Goal: Check status

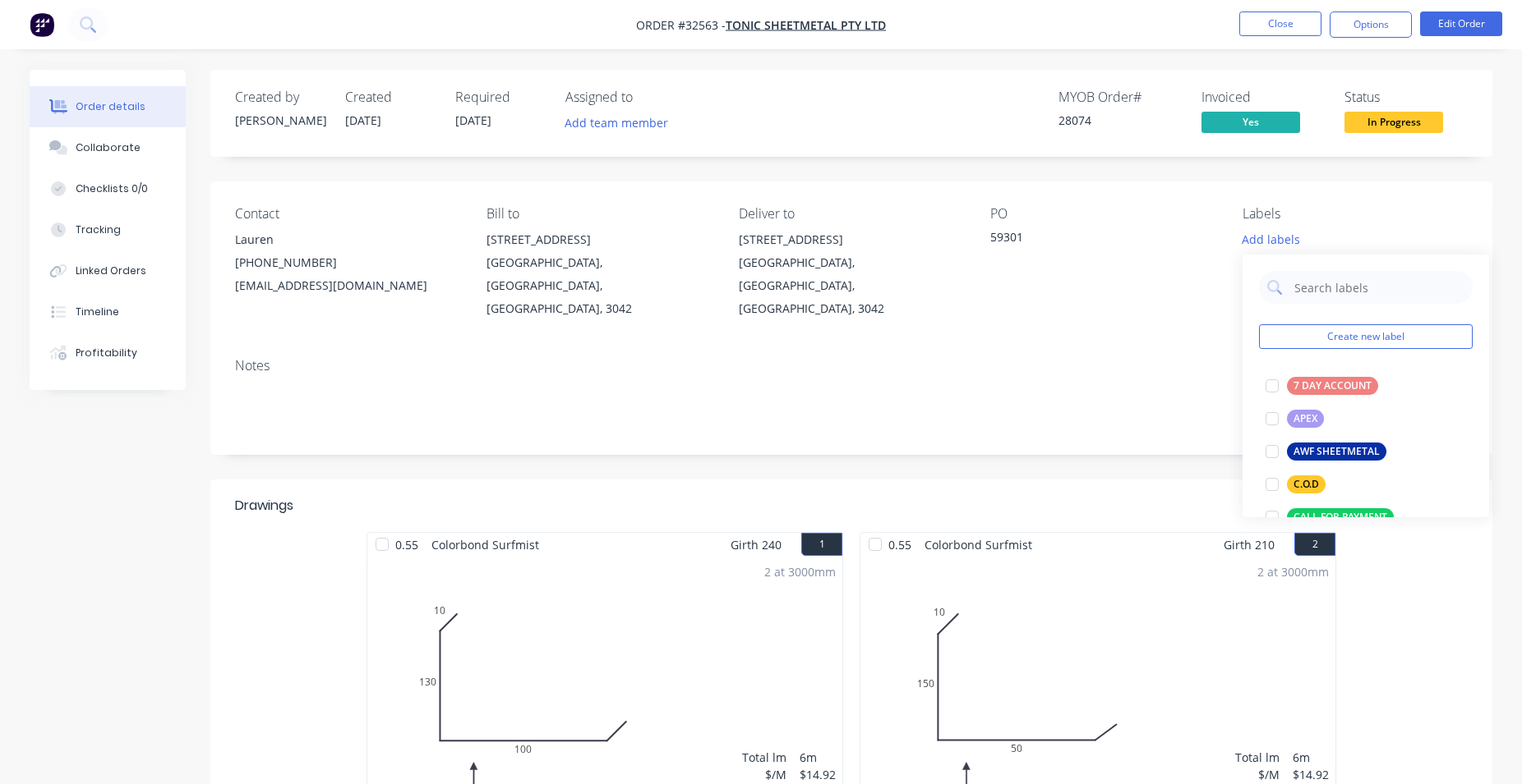
click at [1430, 128] on span "In Progress" at bounding box center [1393, 122] width 98 height 21
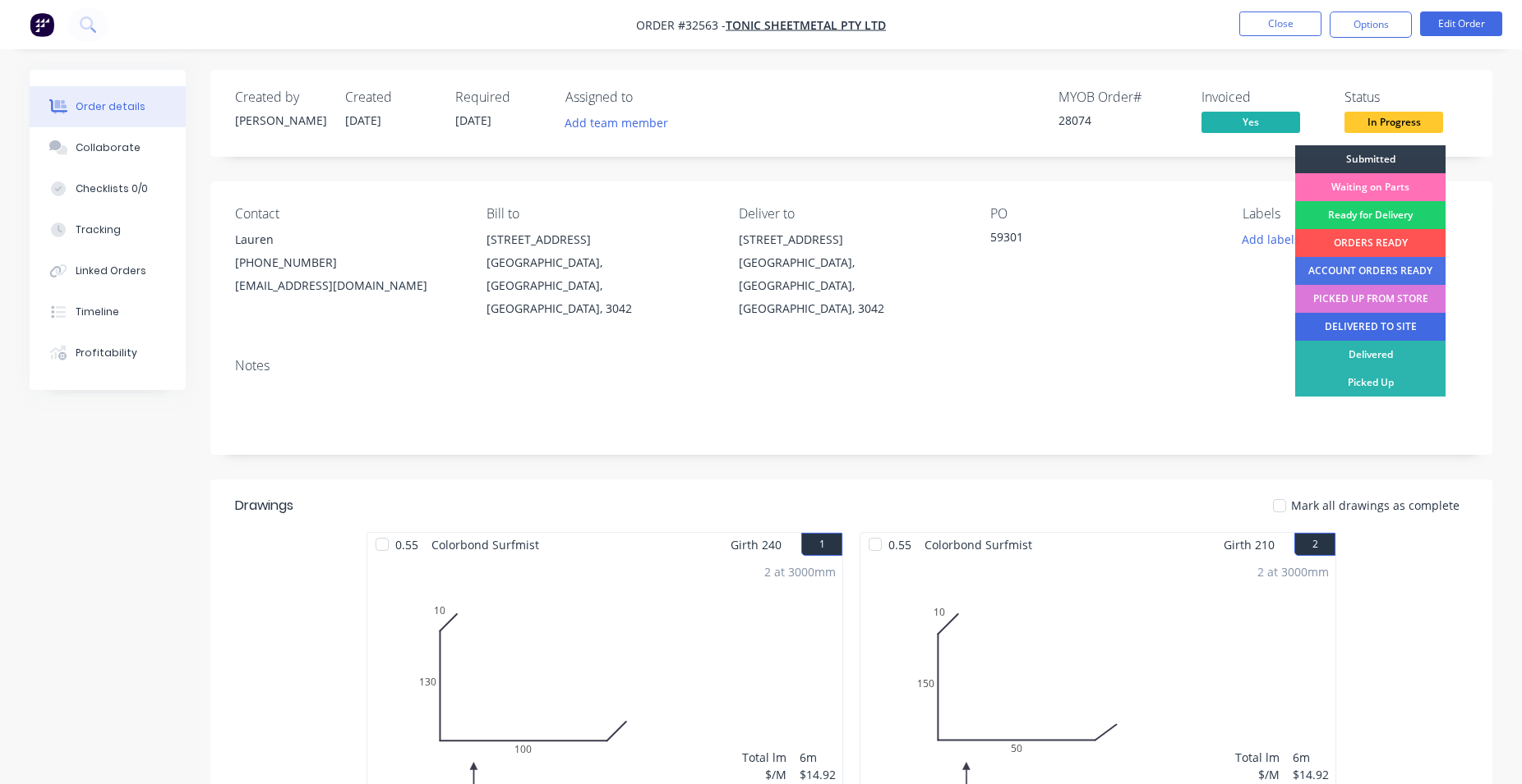
click at [1338, 319] on div "DELIVERED TO SITE" at bounding box center [1369, 327] width 150 height 28
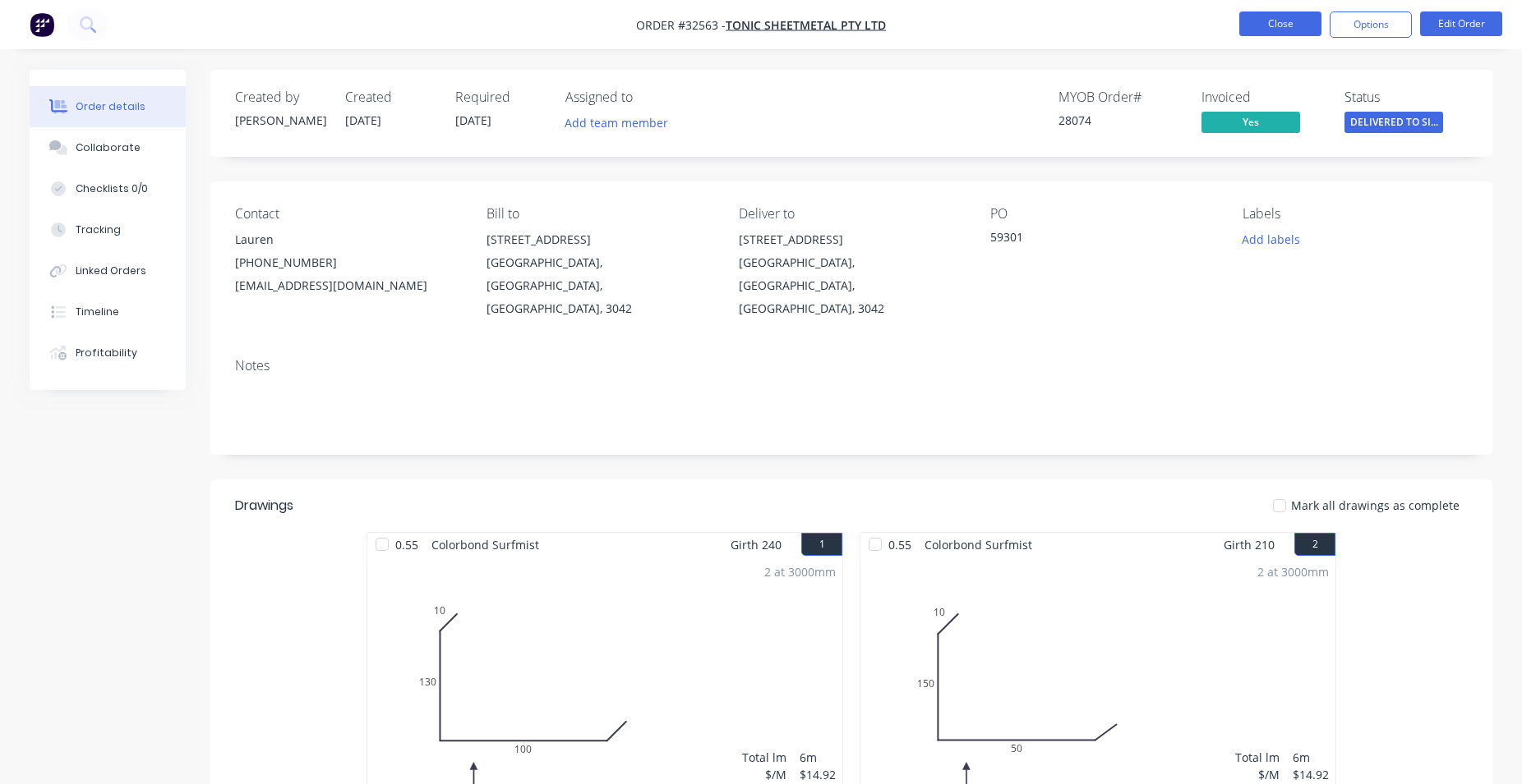
click at [1262, 22] on button "Close" at bounding box center [1280, 24] width 82 height 25
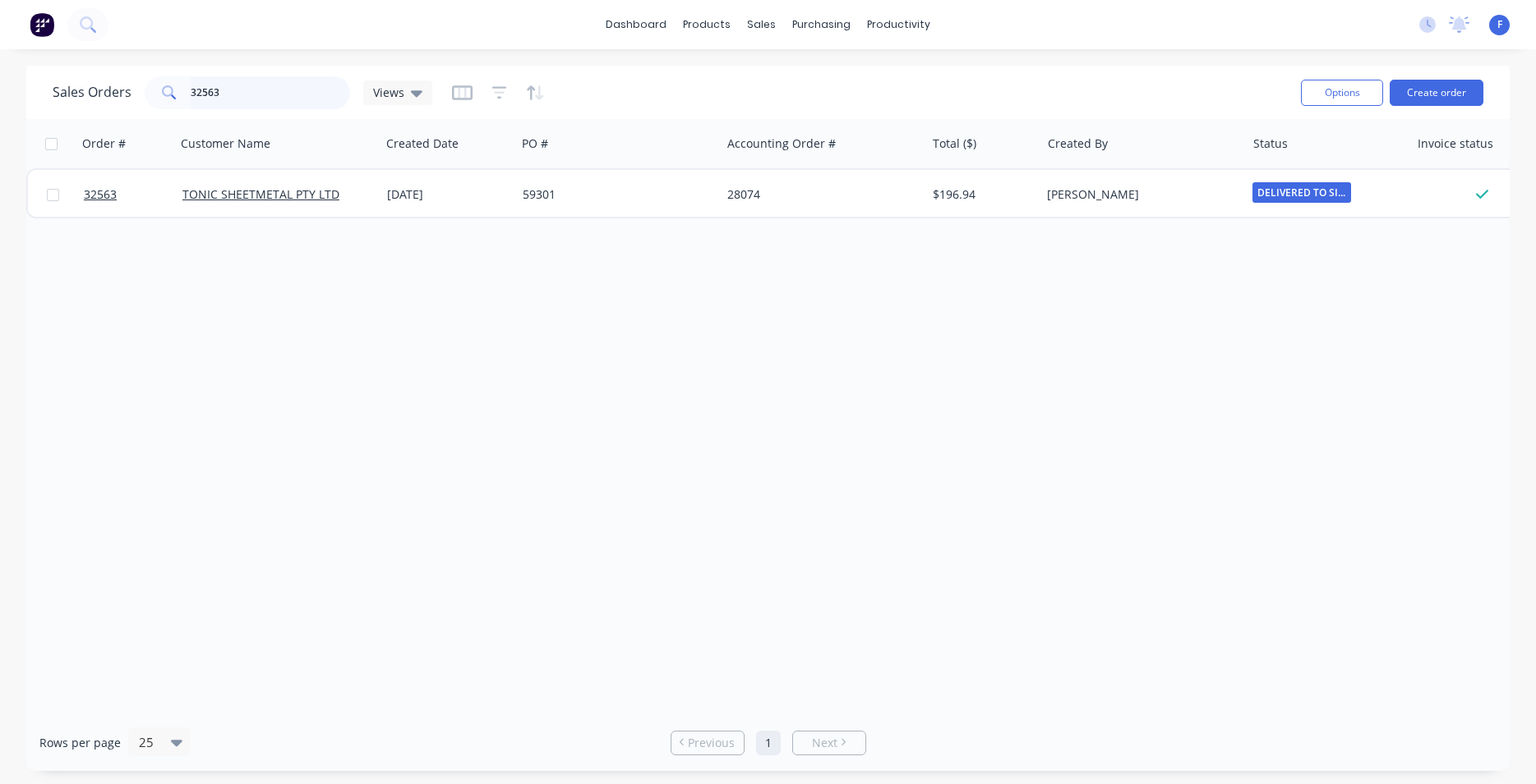
click at [281, 99] on input "32563" at bounding box center [270, 92] width 160 height 33
type input "3"
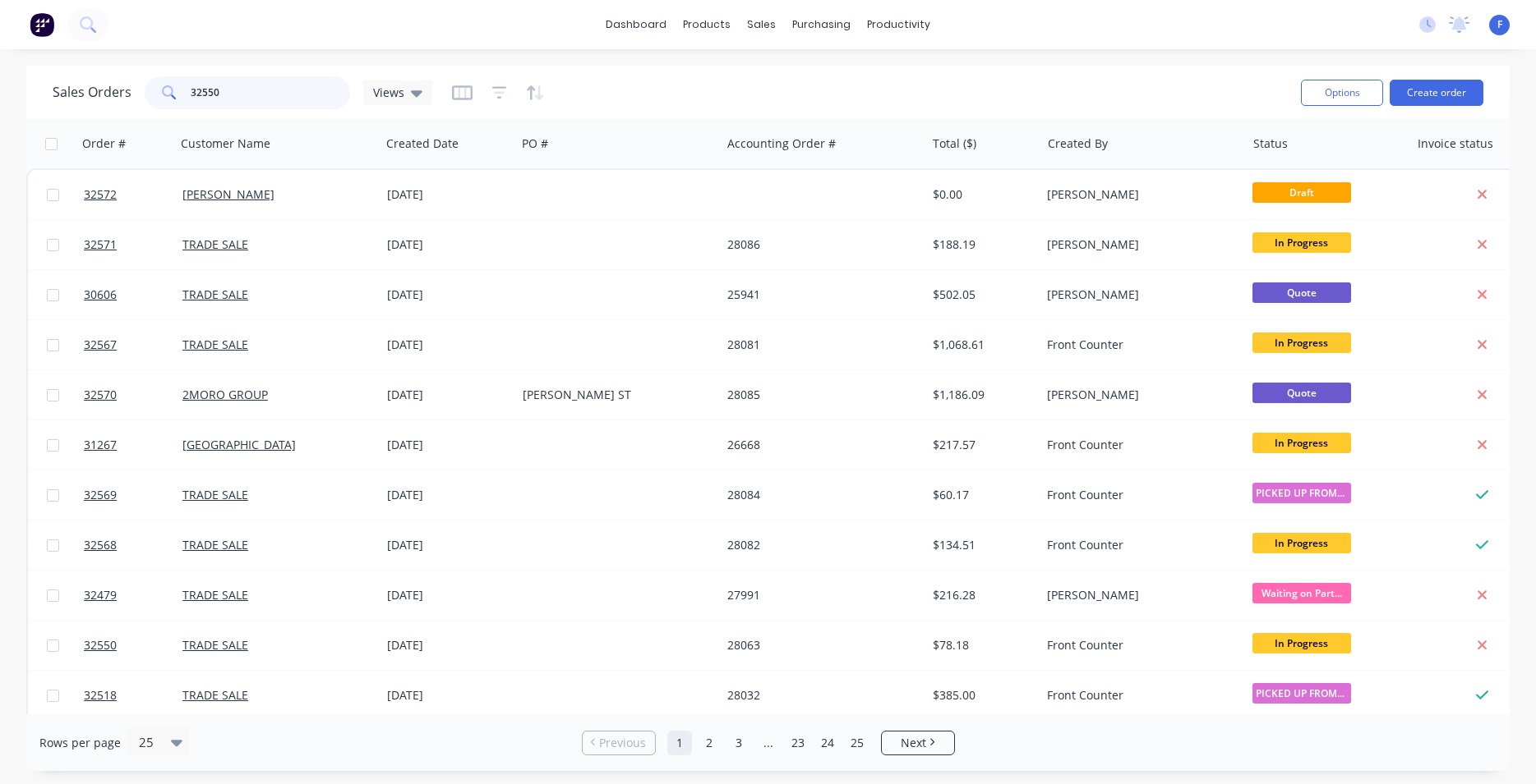
type input "32550"
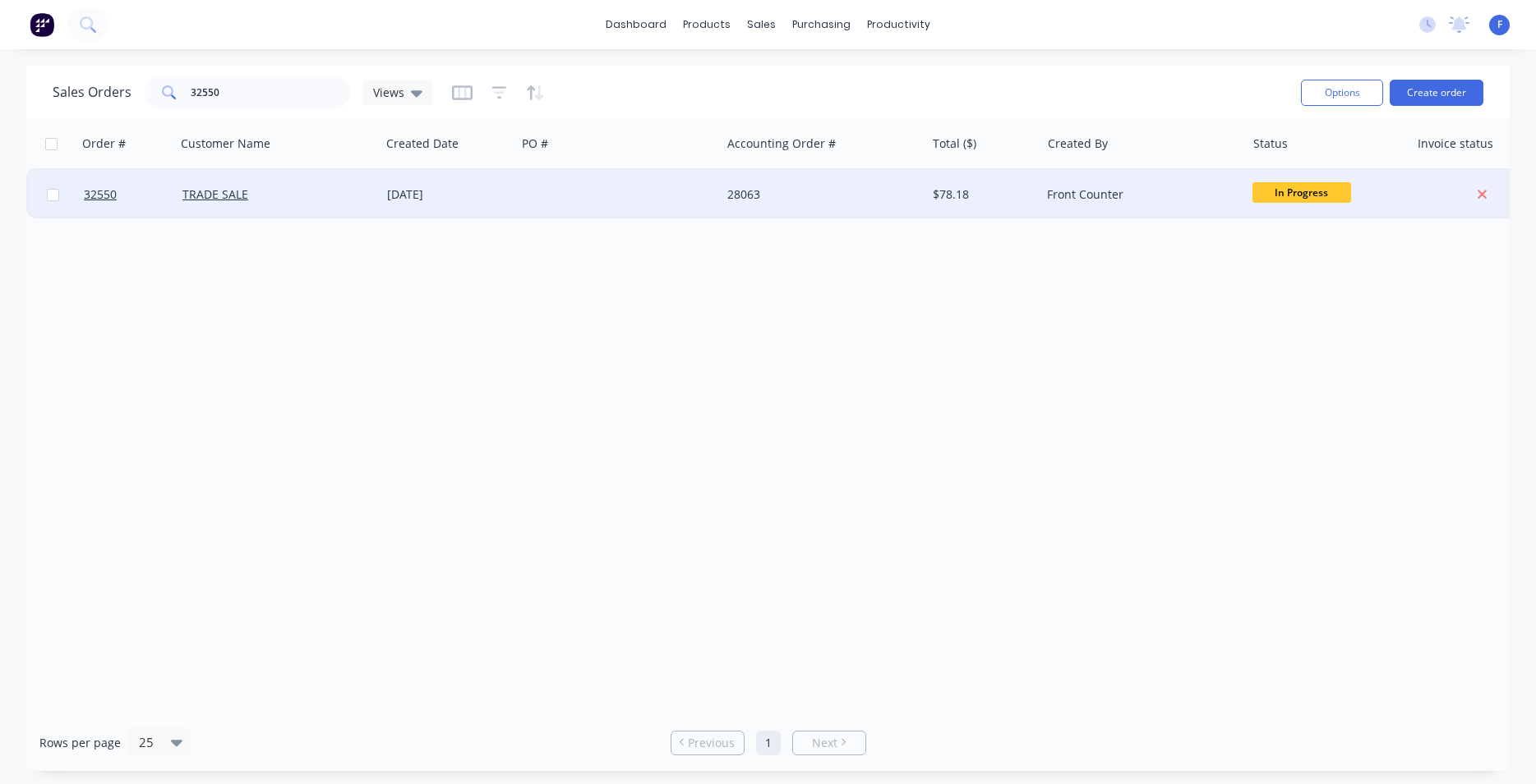
click at [632, 184] on div at bounding box center [619, 195] width 205 height 50
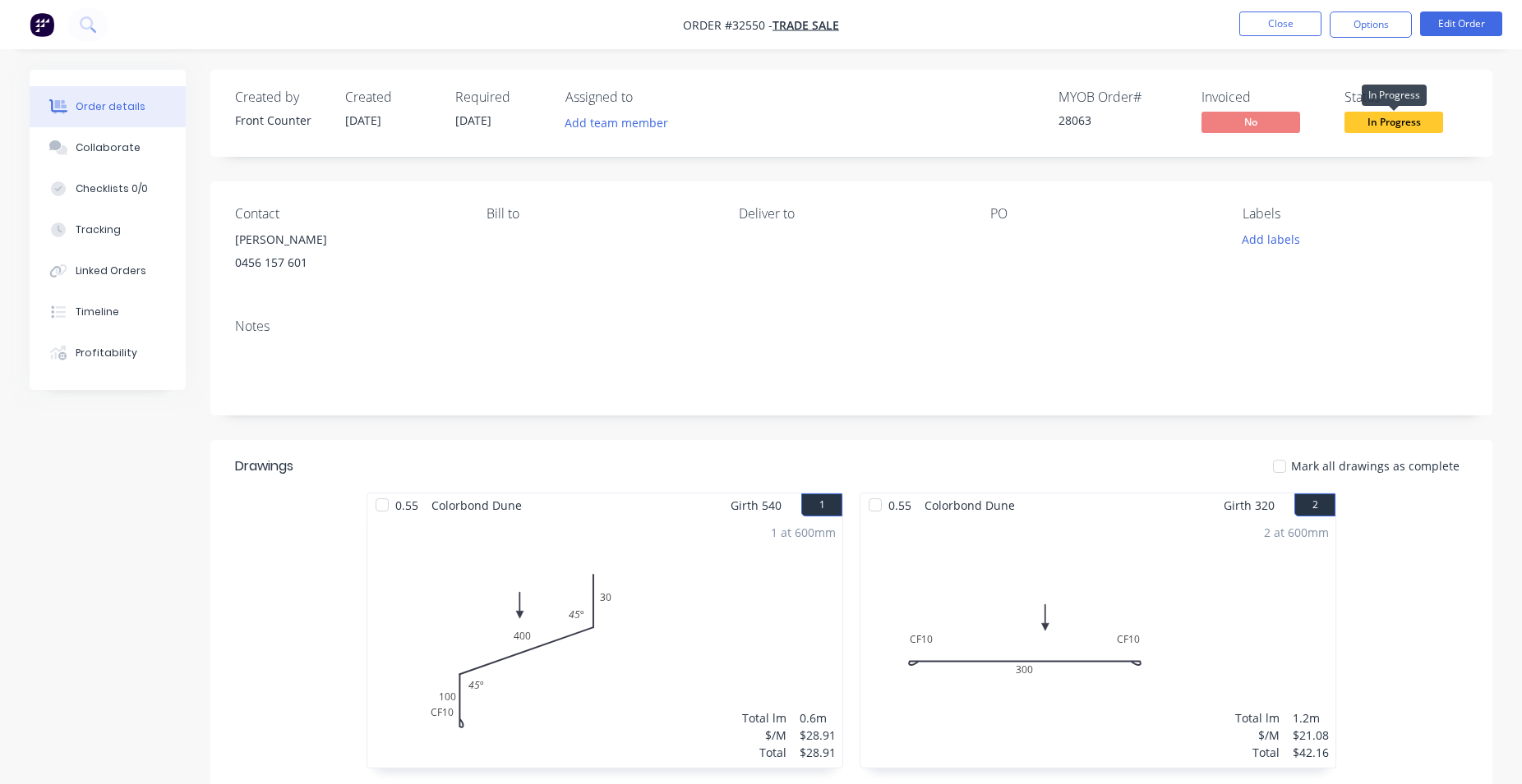
click at [1422, 121] on span "In Progress" at bounding box center [1393, 122] width 98 height 21
click at [989, 320] on div "Notes" at bounding box center [851, 327] width 1232 height 16
click at [1367, 21] on button "Options" at bounding box center [1370, 25] width 82 height 26
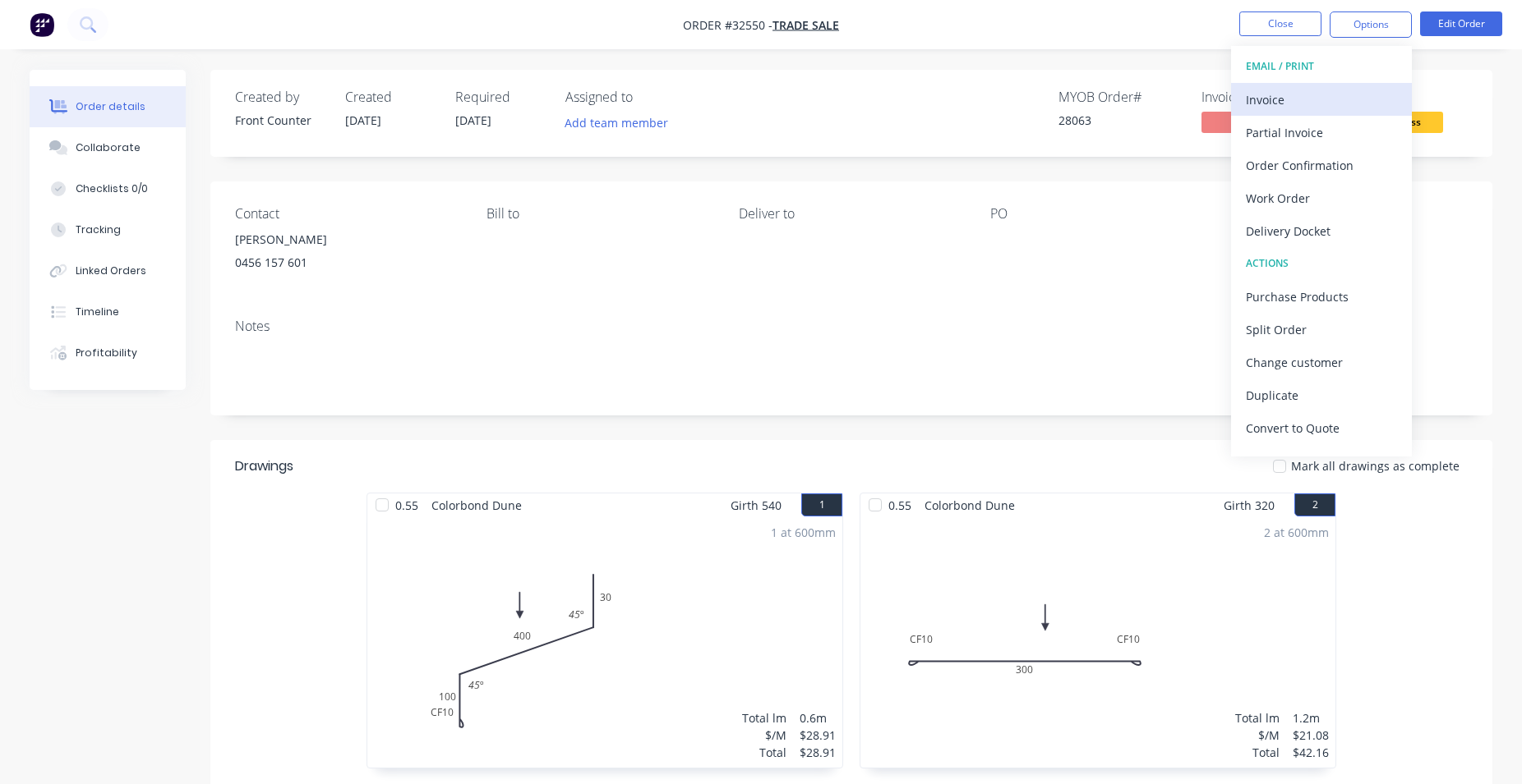
click at [1325, 109] on div "Invoice" at bounding box center [1321, 100] width 151 height 24
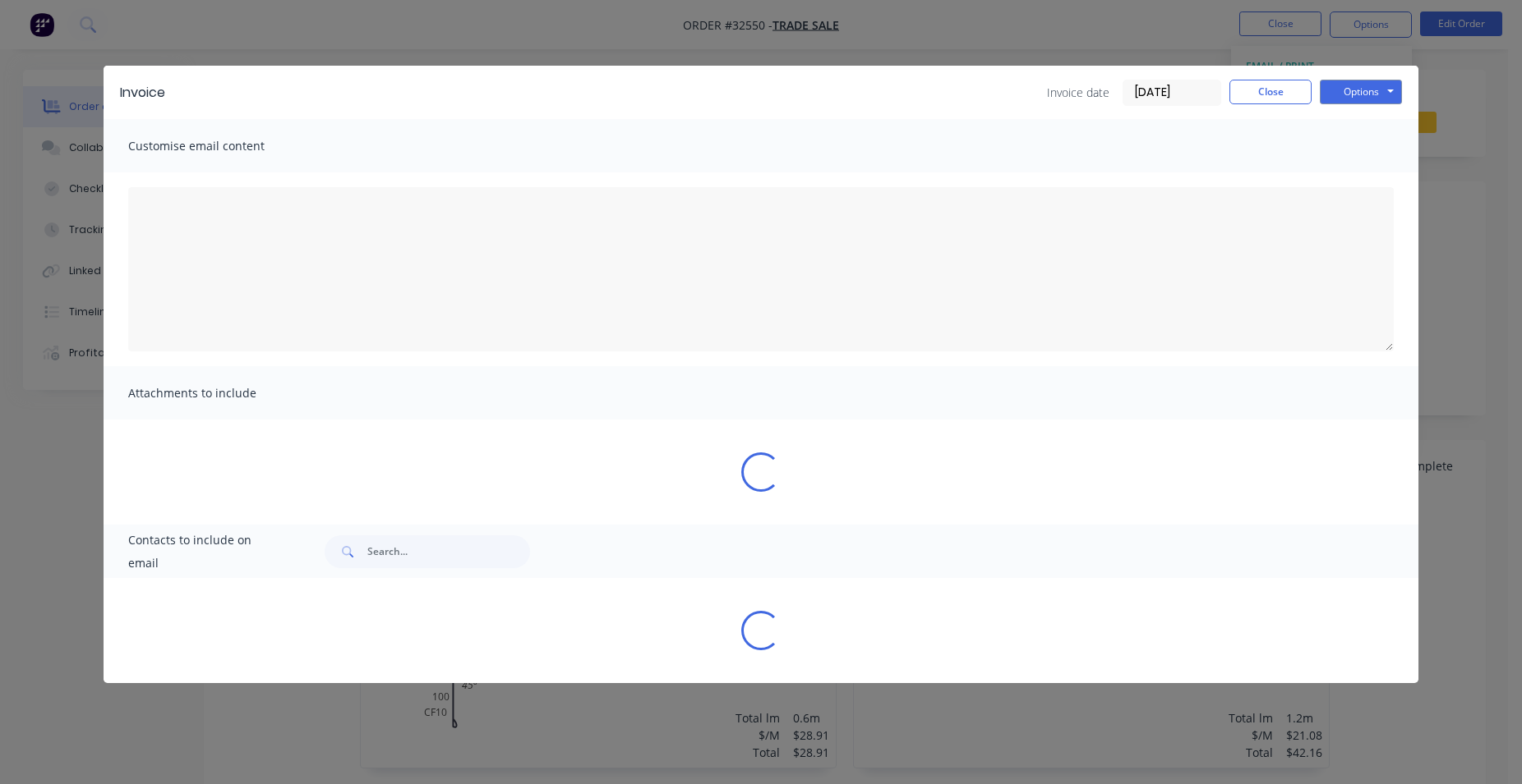
type textarea "A PDF copy of the order has been attached to this email. To view your order onl…"
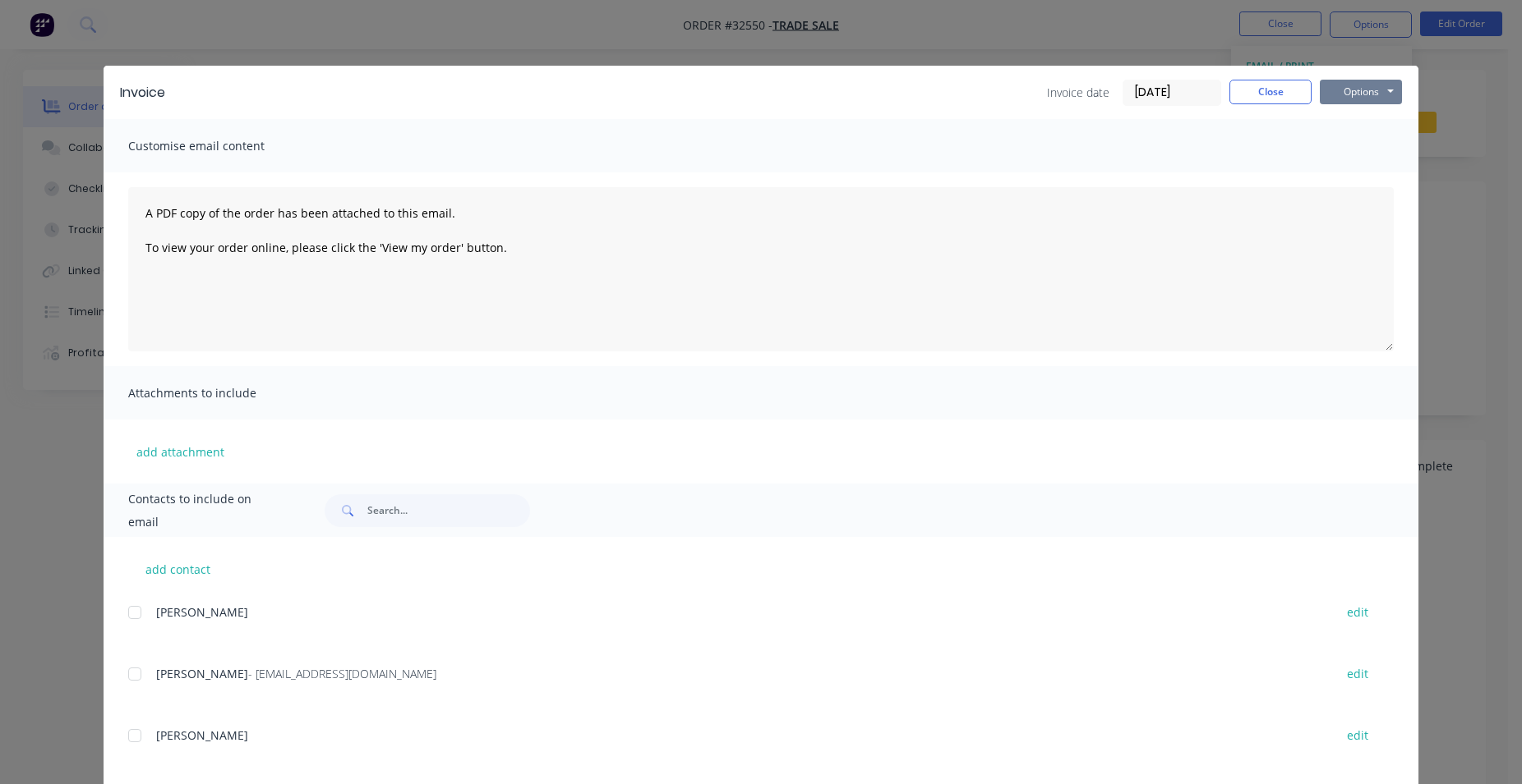
click at [1358, 89] on button "Options" at bounding box center [1360, 91] width 82 height 25
click at [1371, 149] on button "Print" at bounding box center [1372, 148] width 105 height 27
click at [1285, 95] on button "Close" at bounding box center [1270, 91] width 82 height 25
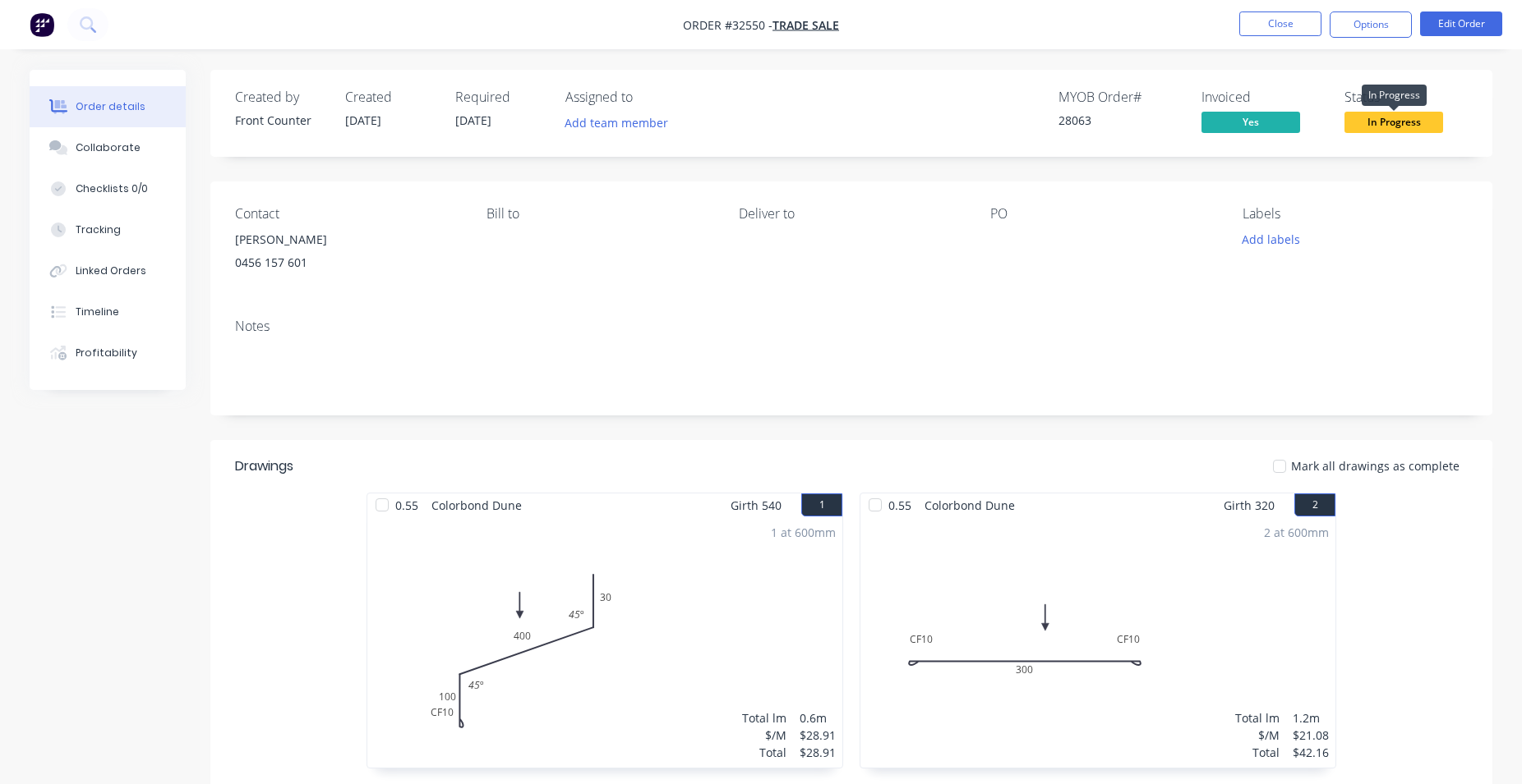
click at [1393, 116] on span "In Progress" at bounding box center [1393, 122] width 98 height 21
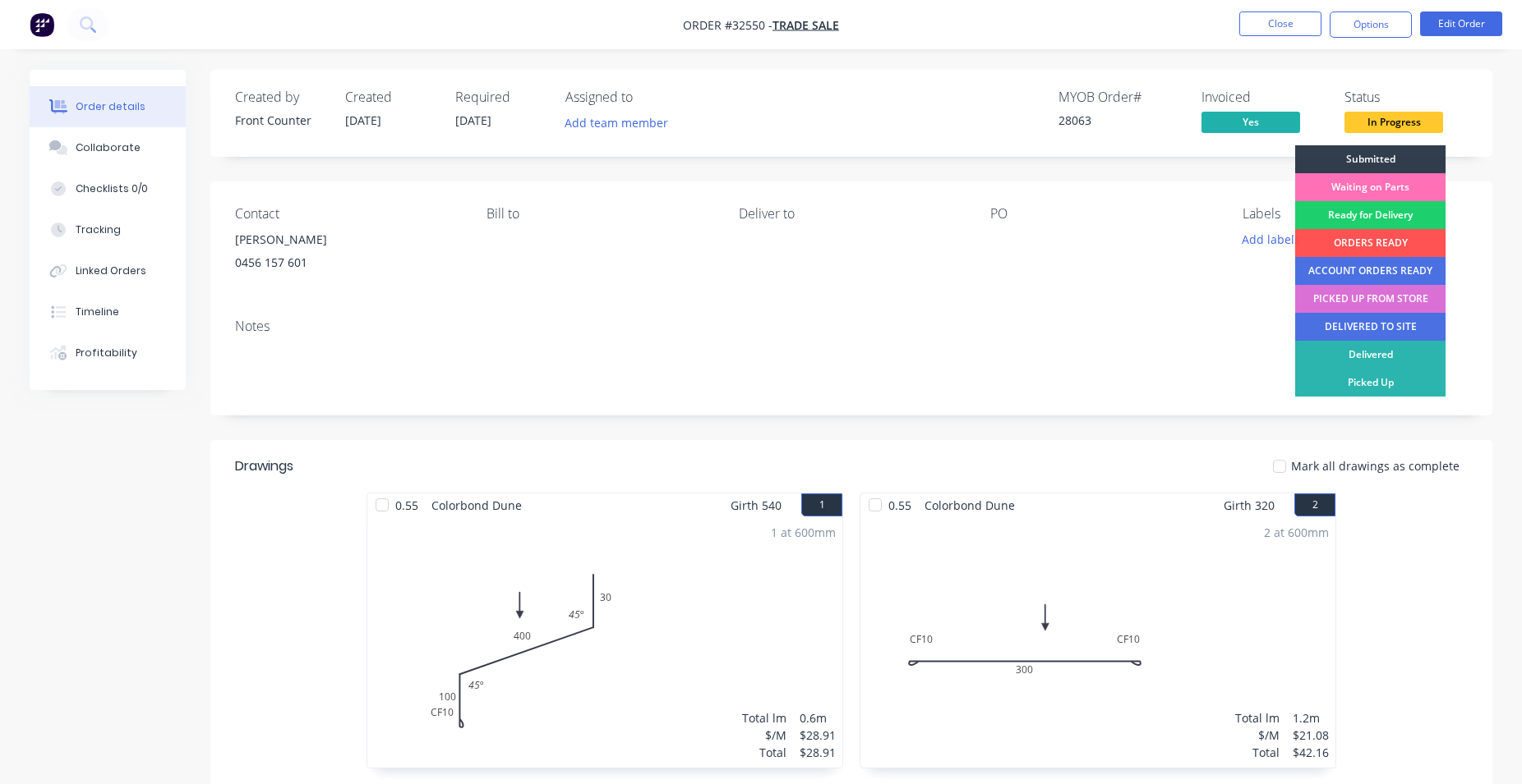
click at [1367, 300] on div "PICKED UP FROM STORE" at bounding box center [1369, 299] width 150 height 28
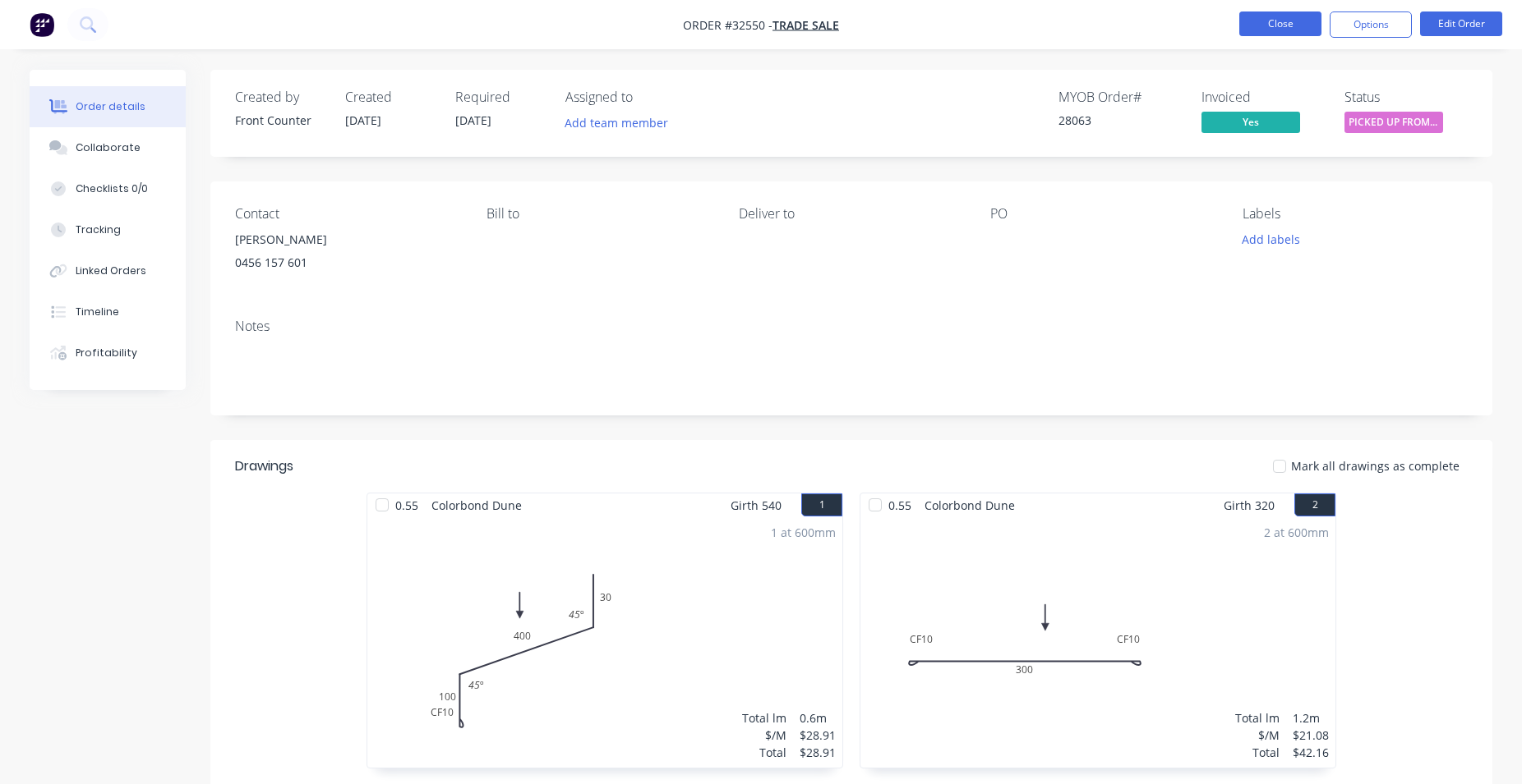
click at [1278, 26] on button "Close" at bounding box center [1280, 24] width 82 height 25
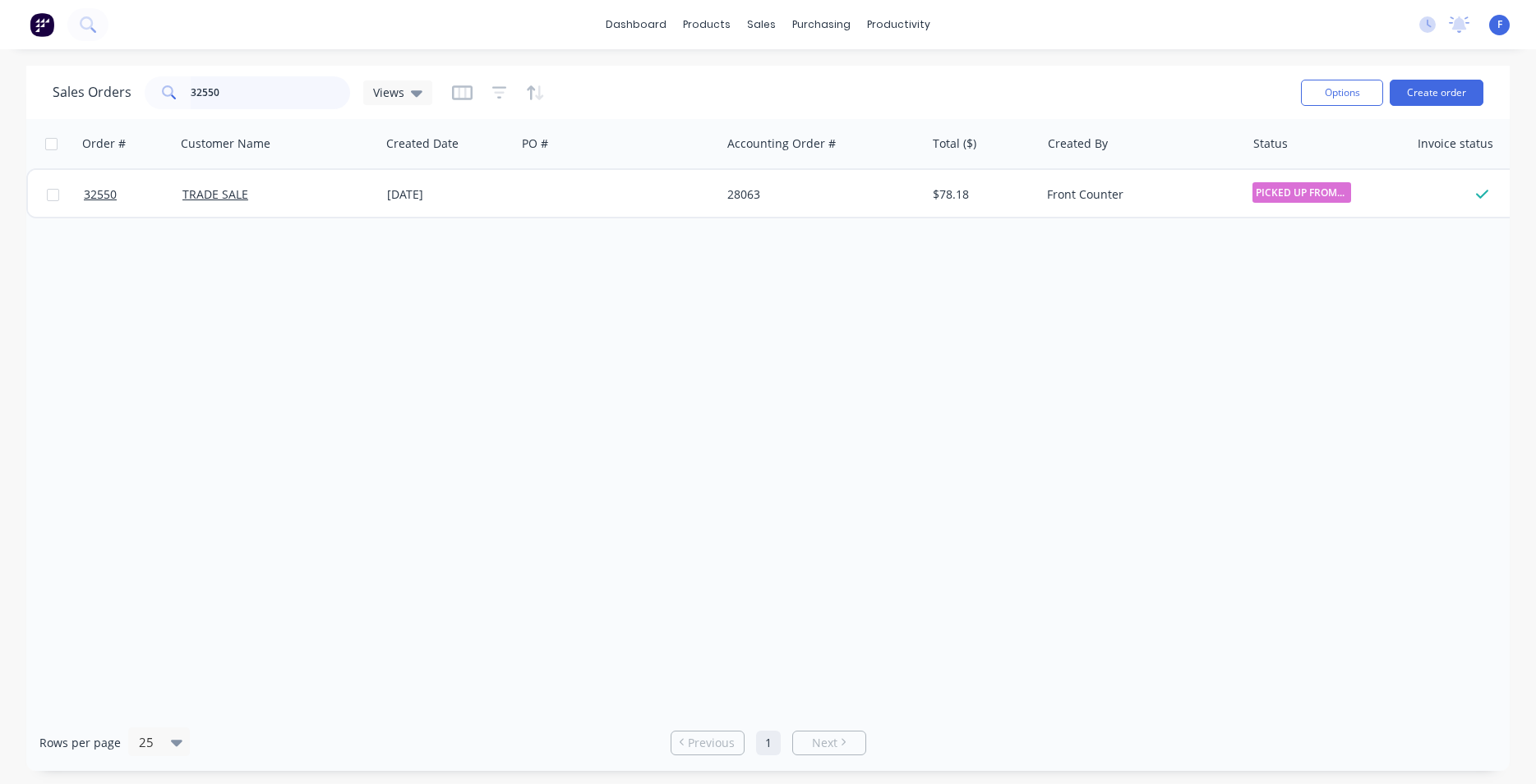
click at [250, 79] on input "32550" at bounding box center [270, 92] width 160 height 33
type input "3"
type input "32550"
click at [674, 230] on div "Order # Customer Name Created Date PO # Accounting Order # Total ($) Created By…" at bounding box center [768, 417] width 1483 height 595
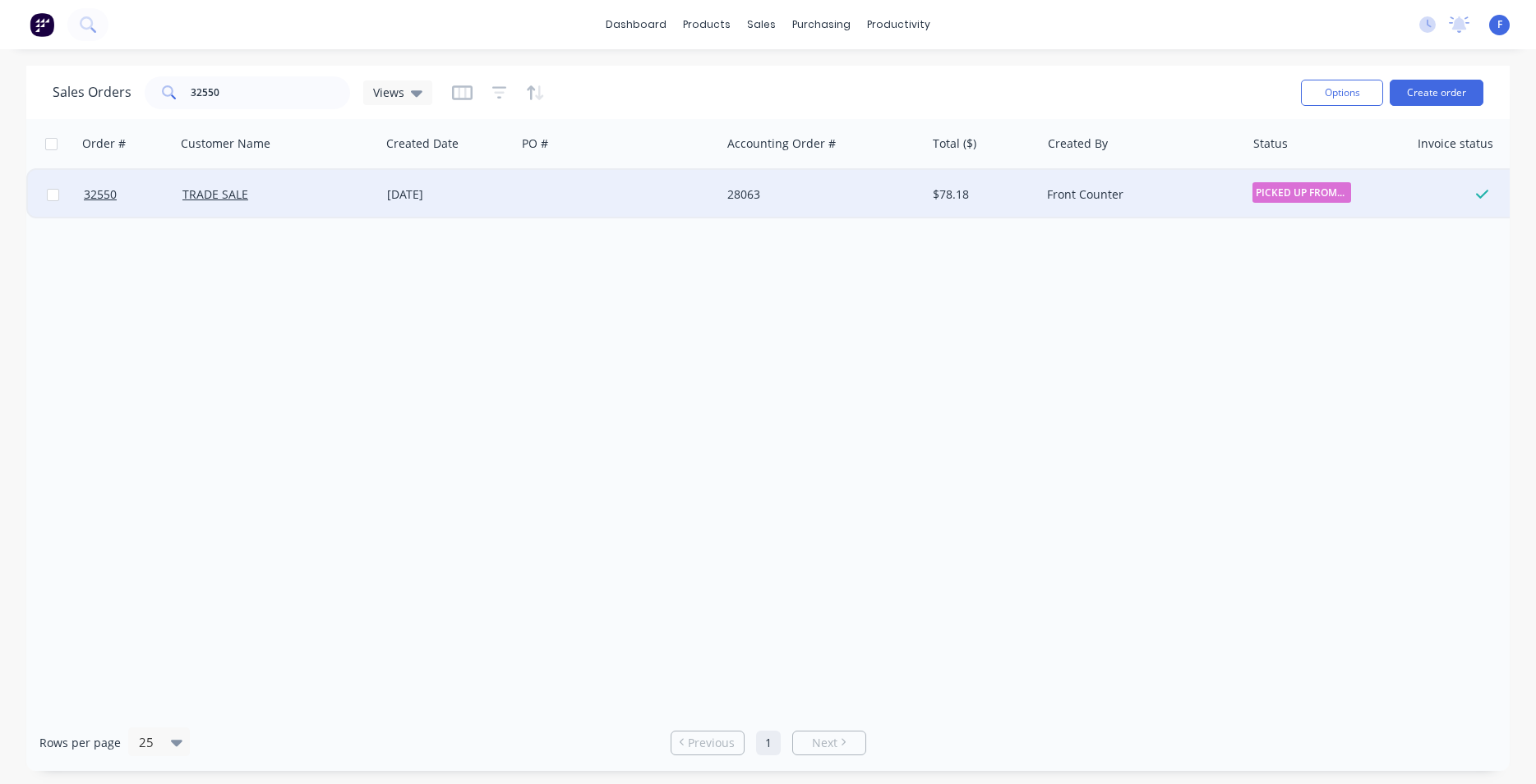
click at [693, 196] on div at bounding box center [619, 195] width 205 height 50
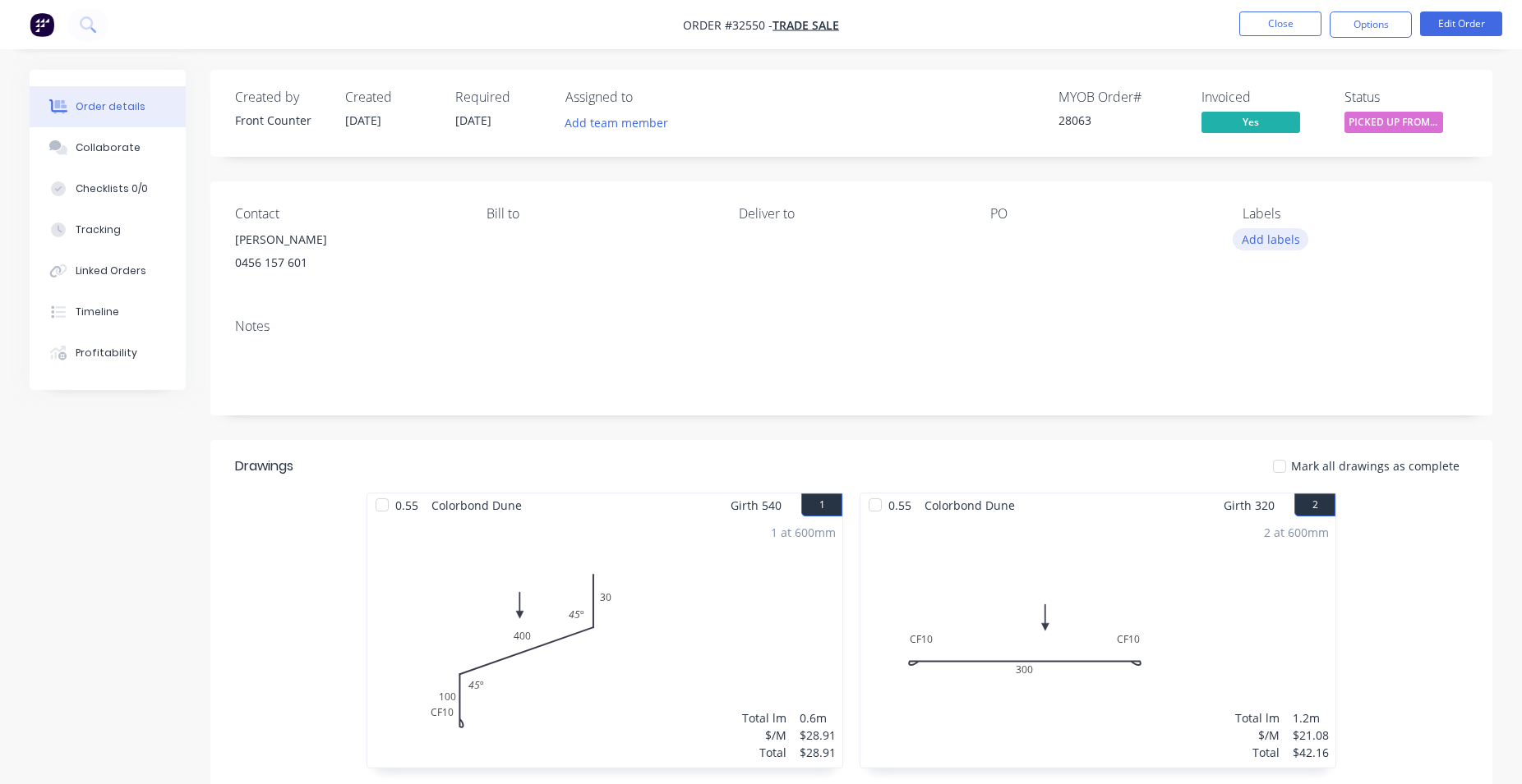
click at [1283, 234] on button "Add labels" at bounding box center [1270, 239] width 75 height 22
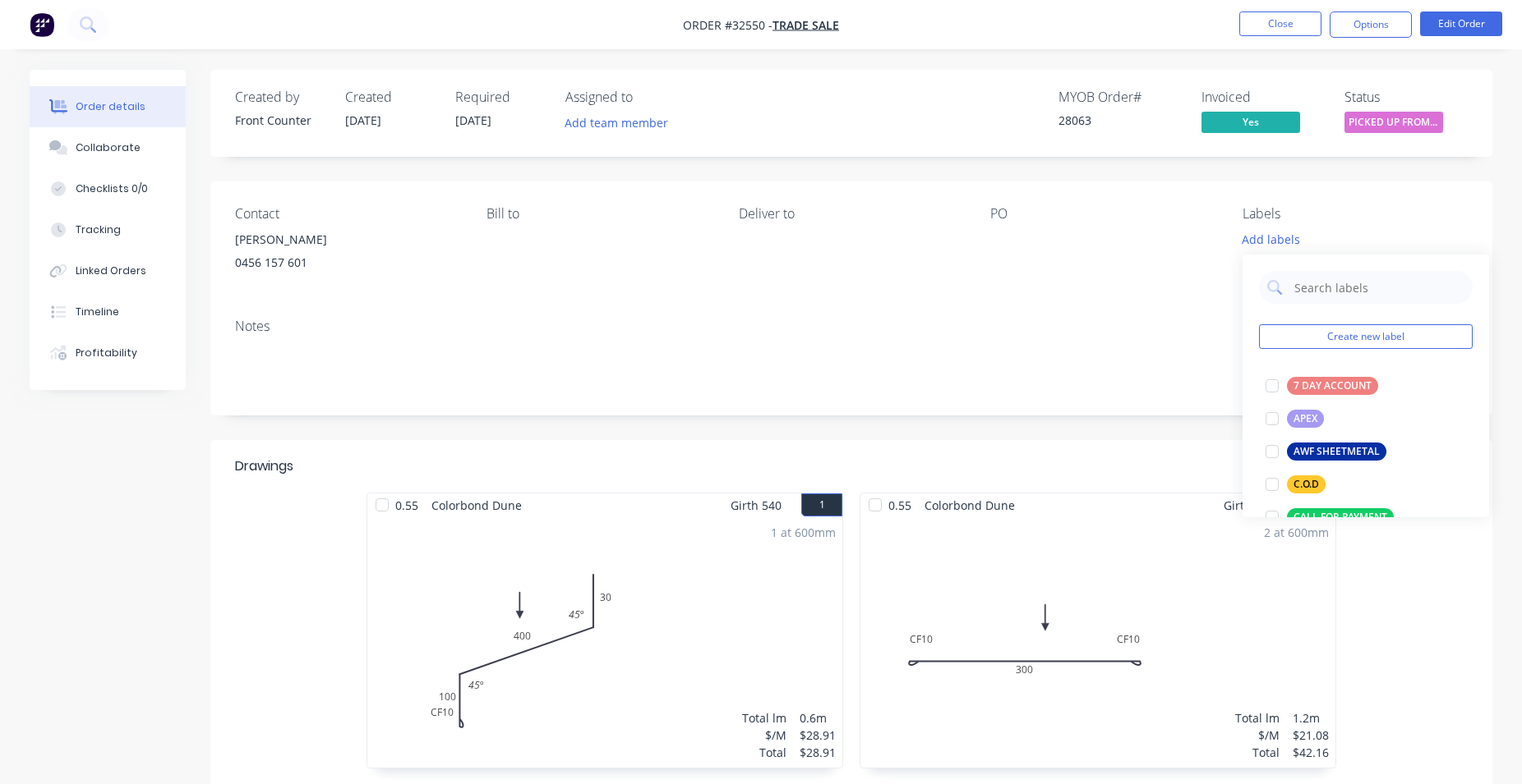
scroll to position [374, 0]
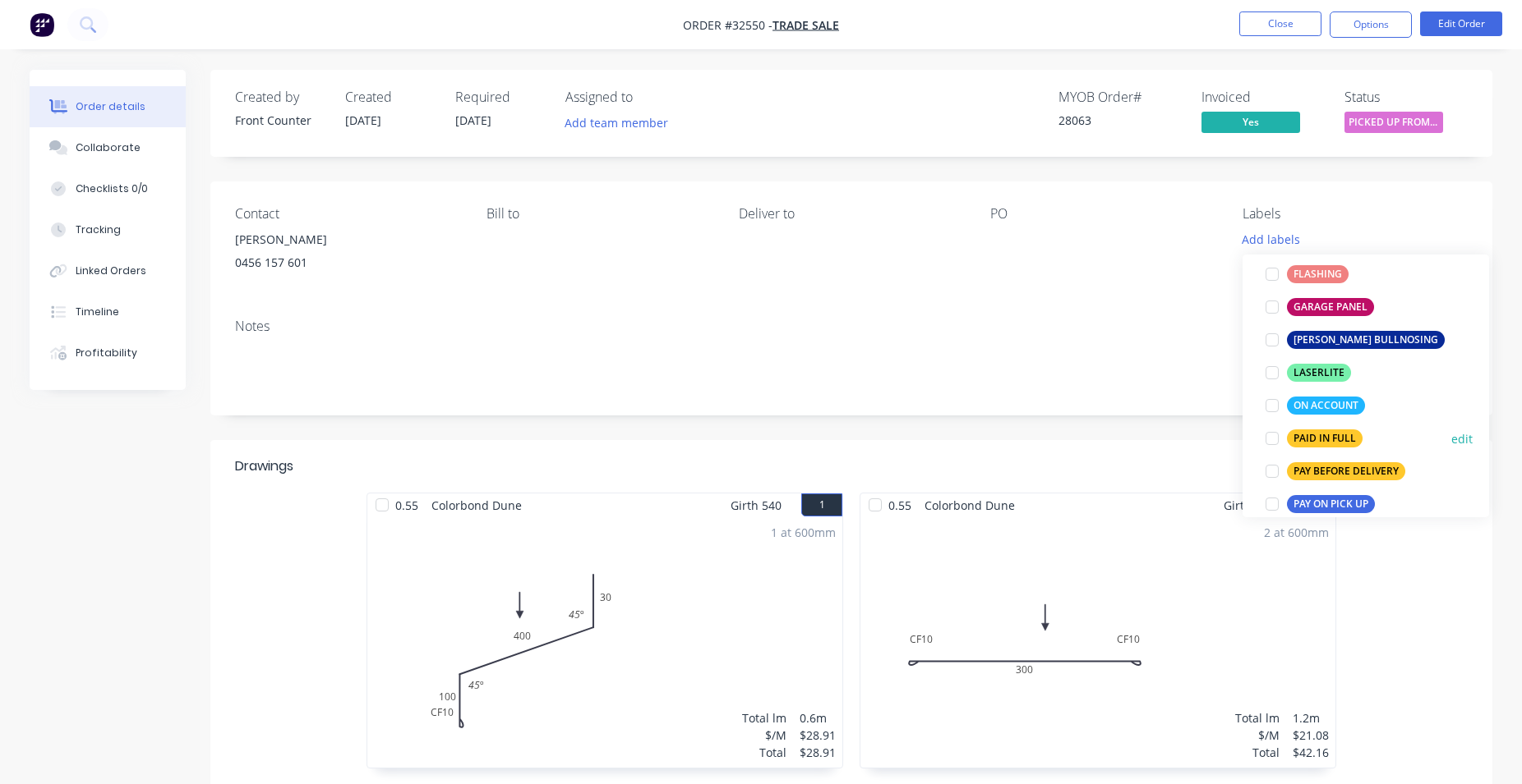
click at [1313, 439] on div "PAID IN FULL" at bounding box center [1324, 439] width 75 height 18
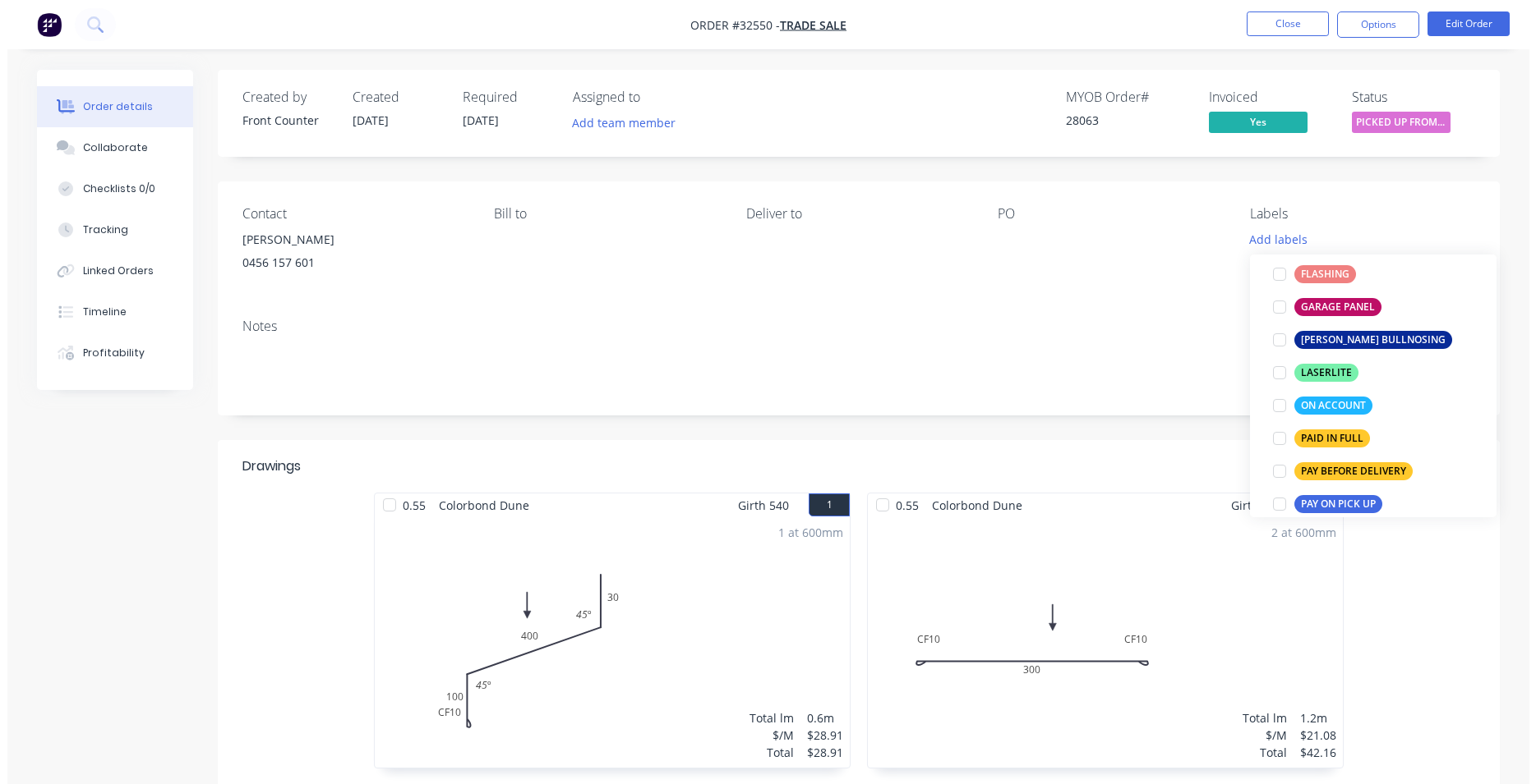
scroll to position [0, 0]
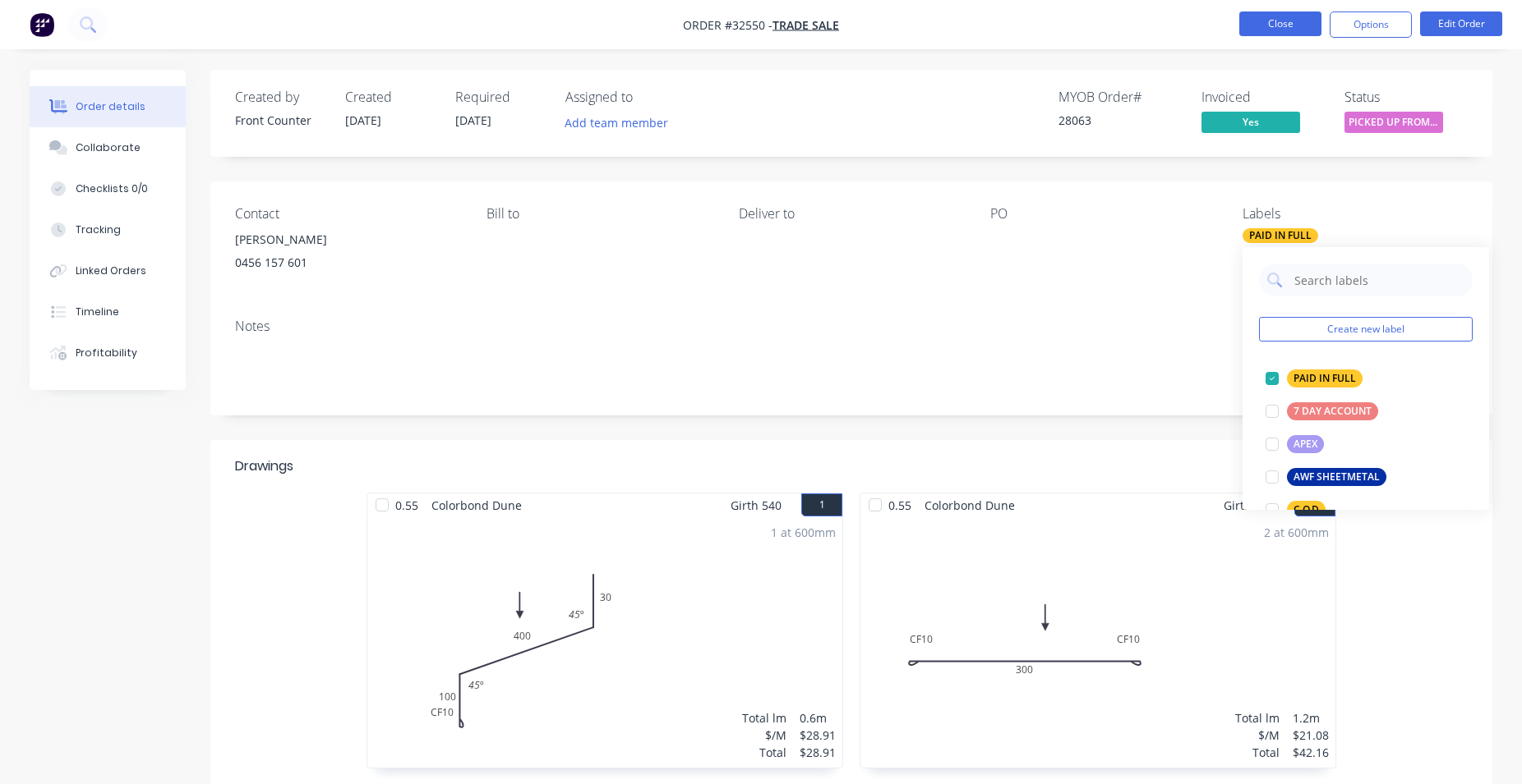
click at [1298, 19] on button "Close" at bounding box center [1280, 24] width 82 height 25
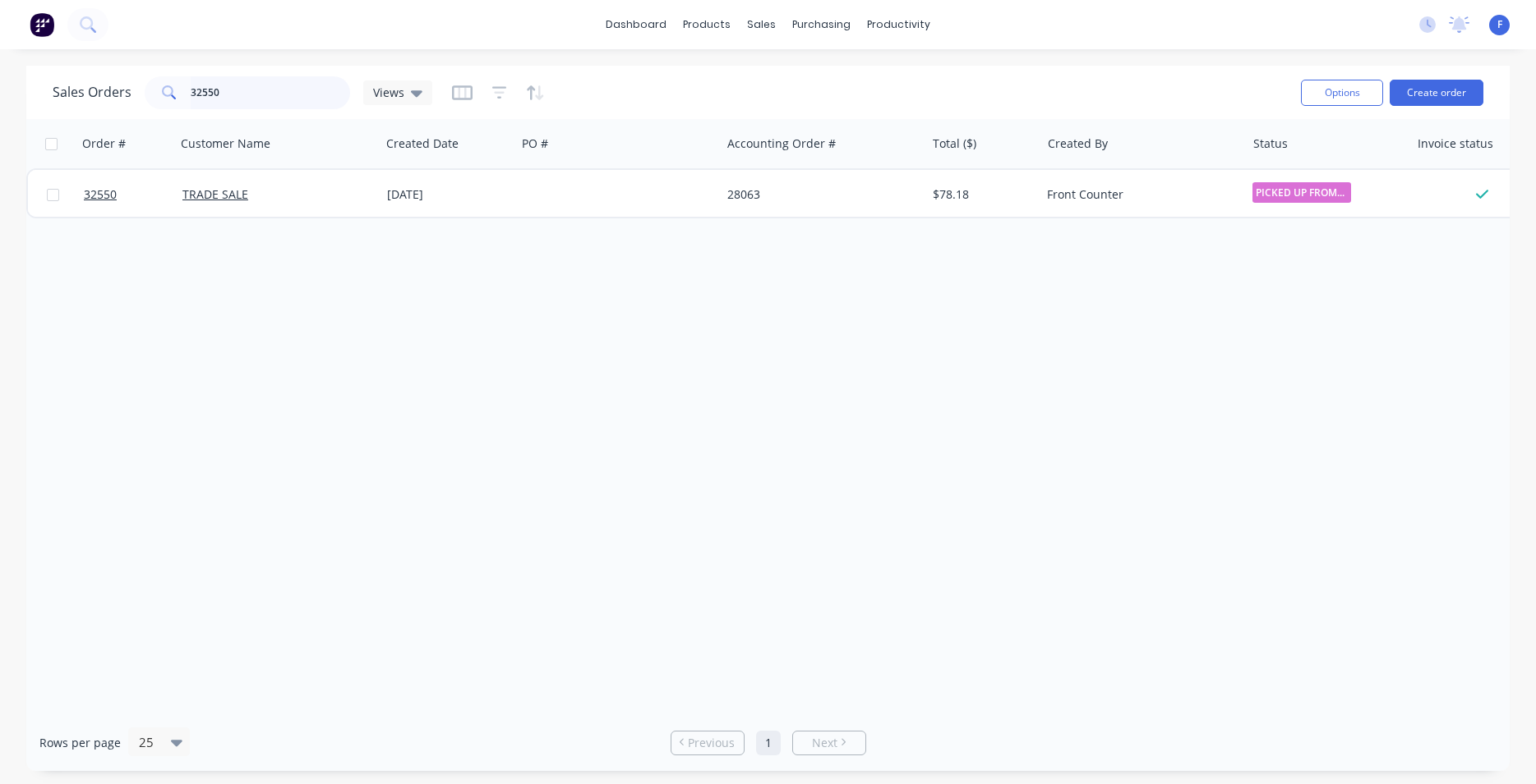
click at [230, 81] on input "32550" at bounding box center [270, 92] width 160 height 33
type input "3"
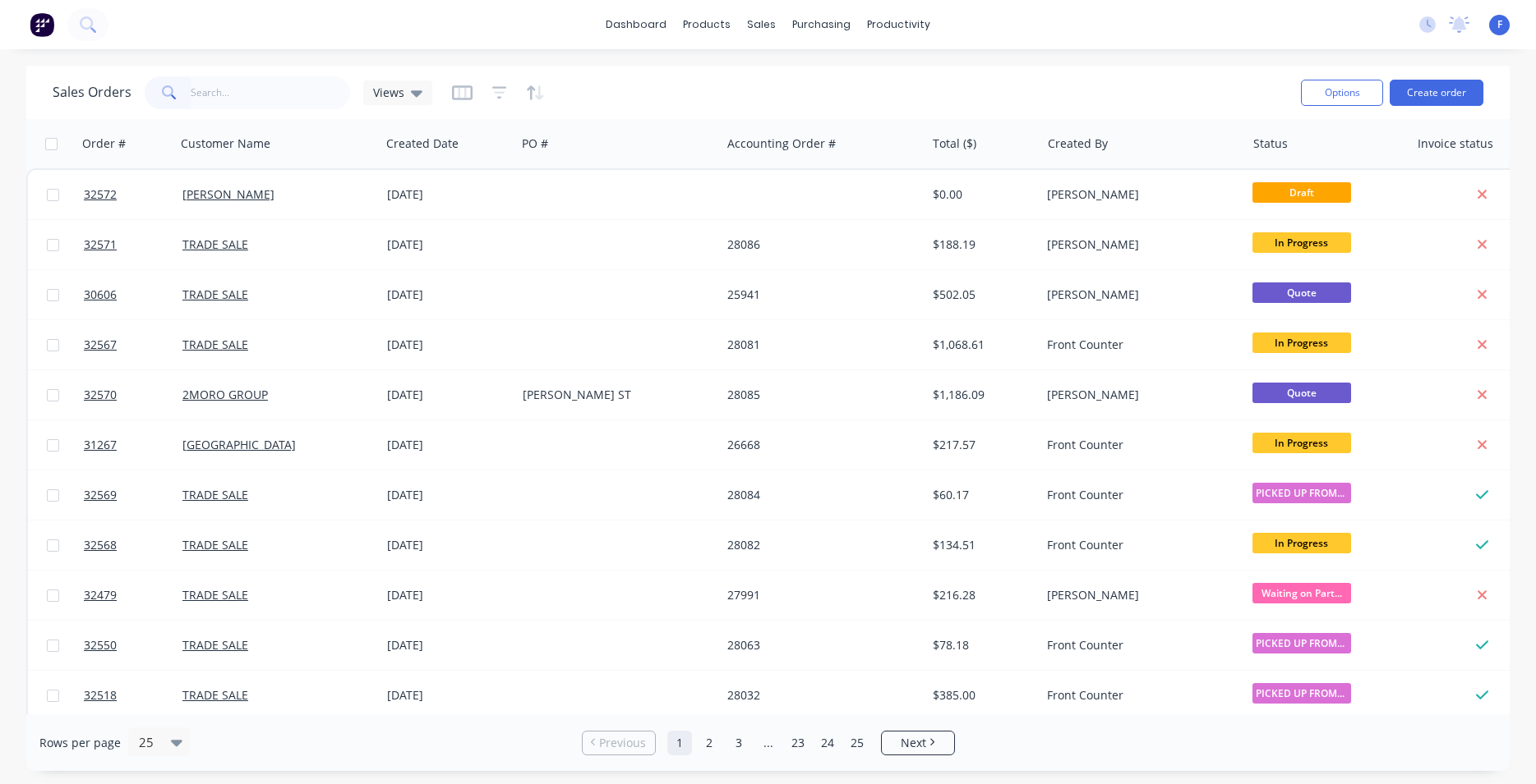
click at [41, 19] on img at bounding box center [42, 24] width 25 height 25
